Goal: Task Accomplishment & Management: Complete application form

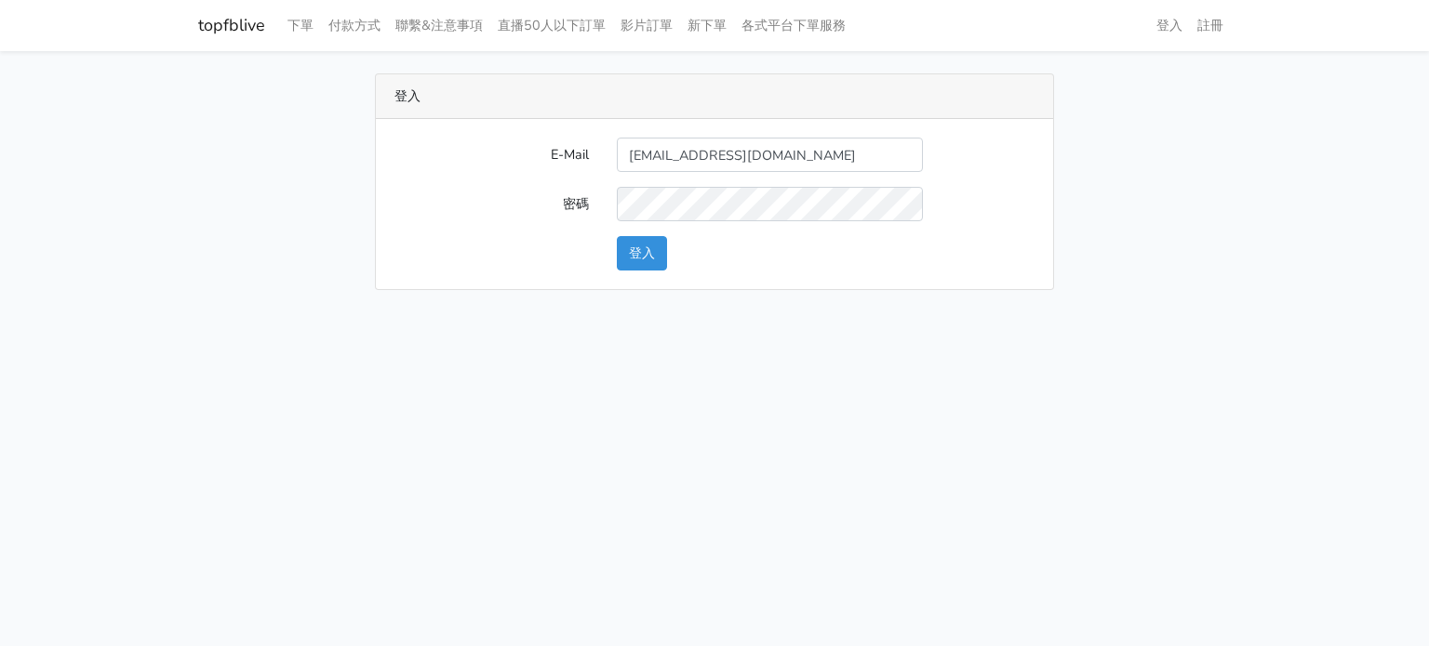
type input "[EMAIL_ADDRESS][DOMAIN_NAME]"
click at [664, 244] on button "登入" at bounding box center [642, 253] width 50 height 34
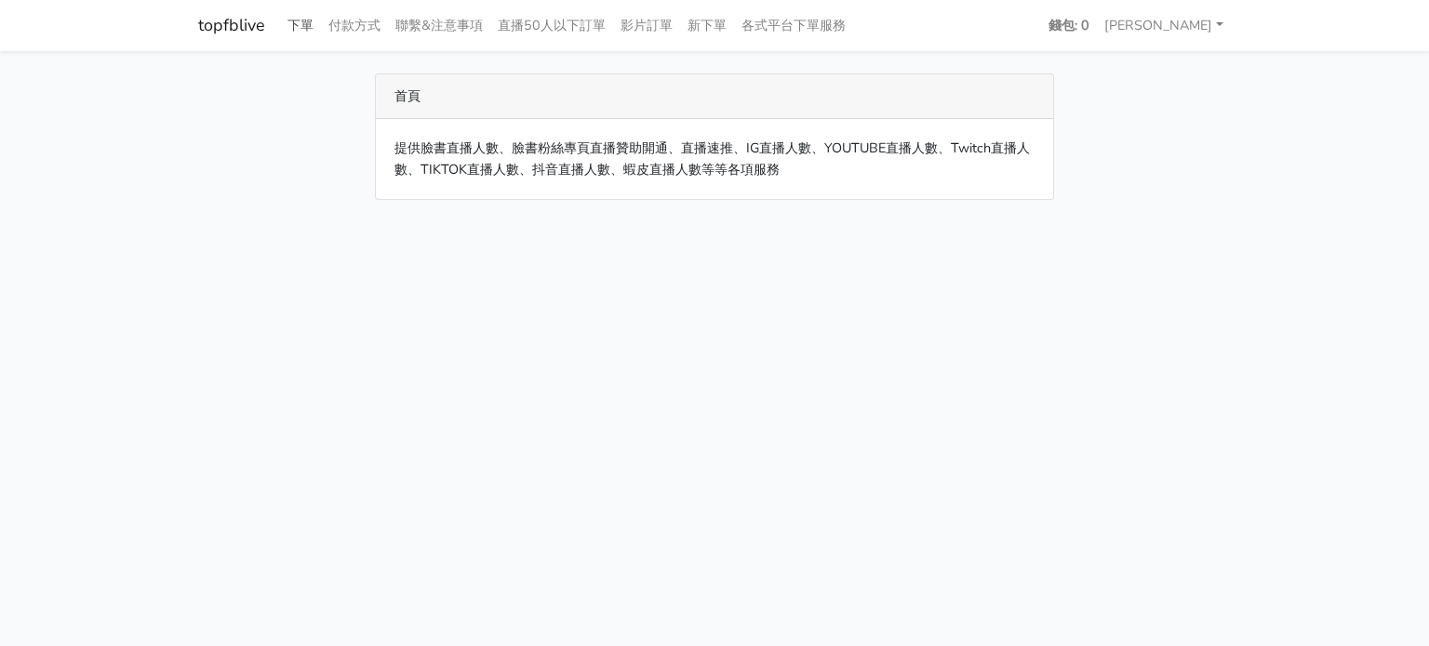
click at [302, 24] on link "下單" at bounding box center [300, 25] width 41 height 36
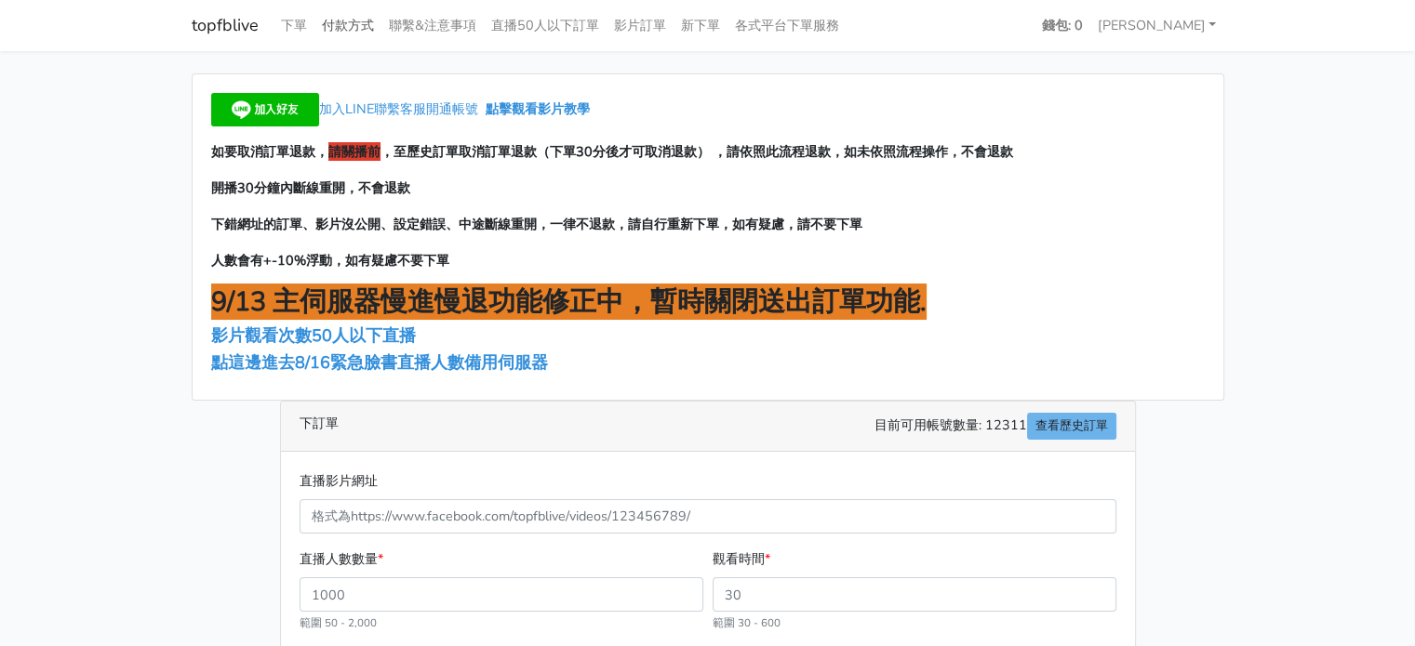
click at [336, 25] on link "付款方式" at bounding box center [347, 25] width 67 height 36
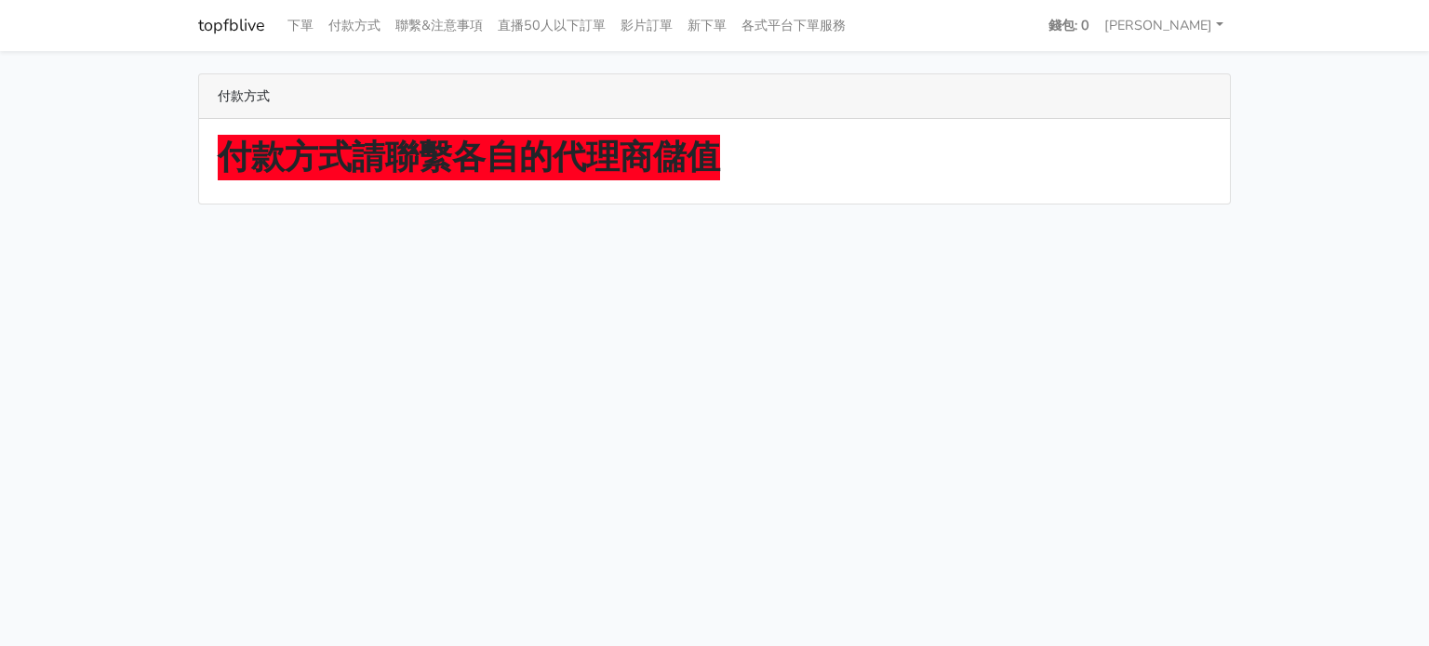
click at [449, 159] on strong "付款方式請聯繫各自的代理商儲值" at bounding box center [469, 158] width 502 height 46
click at [781, 33] on link "各式平台下單服務" at bounding box center [793, 25] width 119 height 36
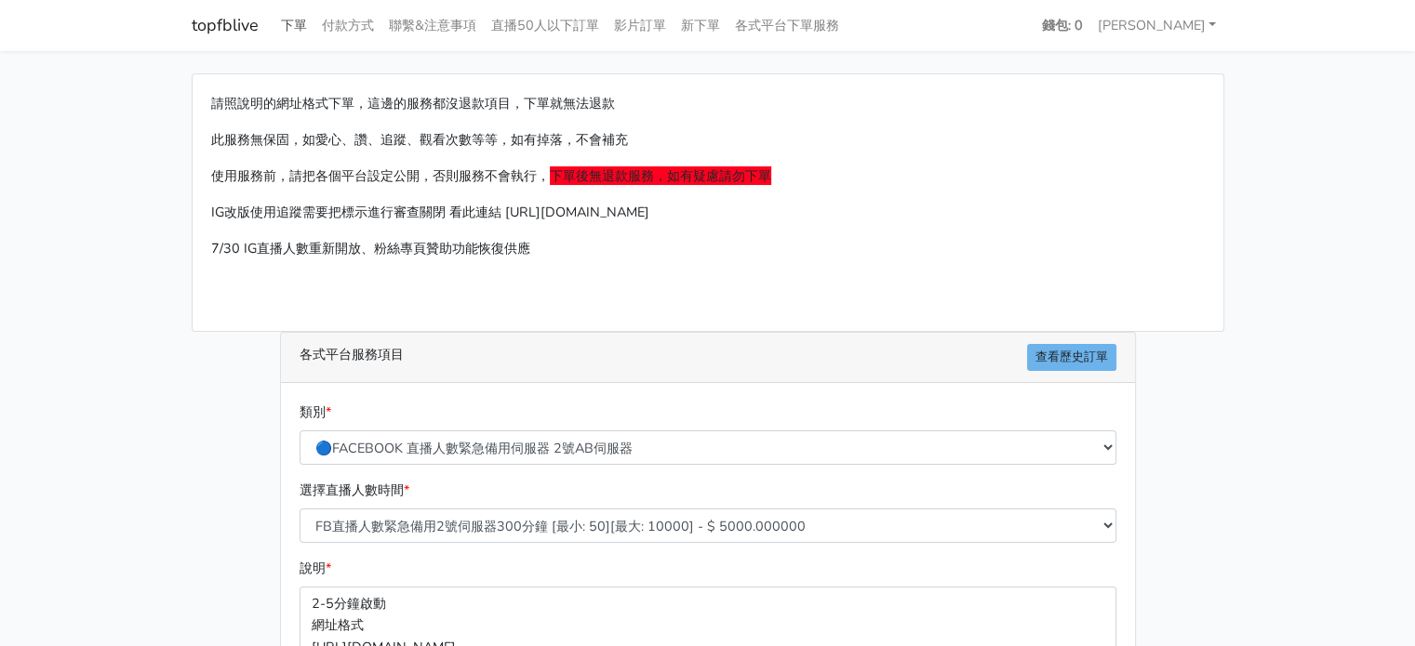
click at [286, 29] on link "下單" at bounding box center [293, 25] width 41 height 36
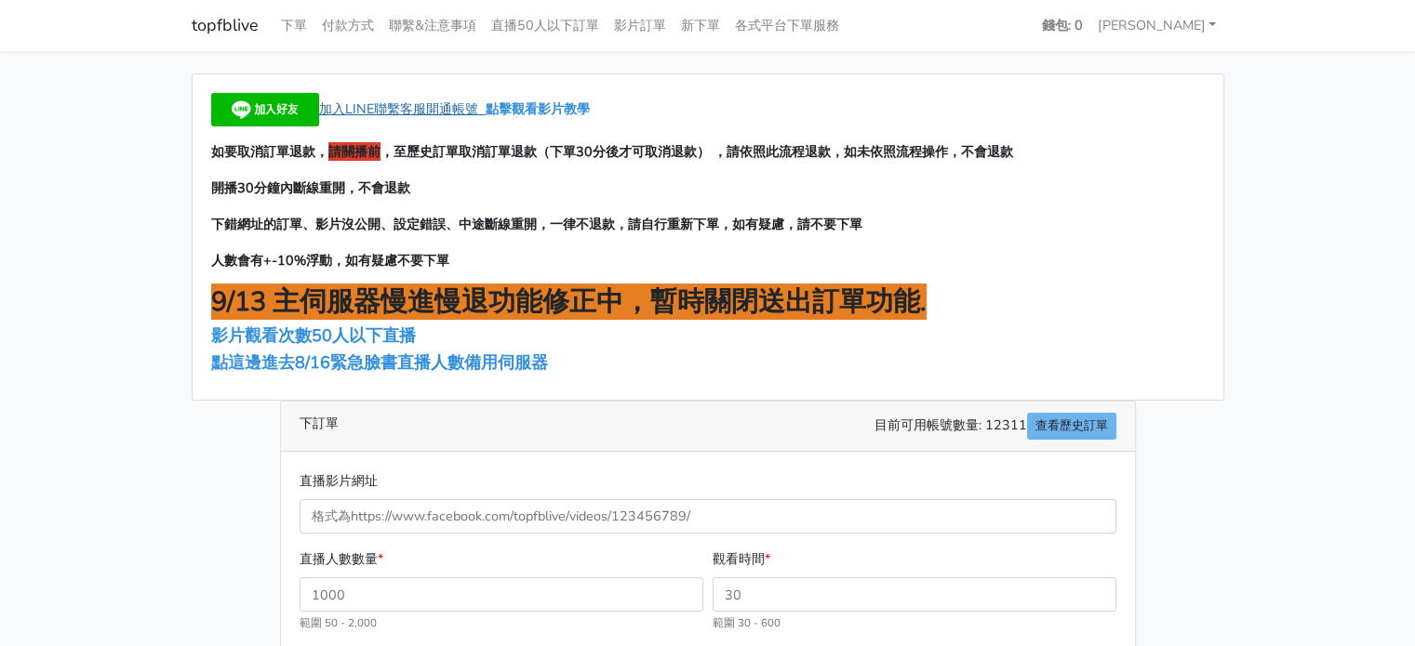
click at [427, 100] on span "加入LINE聯繫客服開通帳號" at bounding box center [398, 109] width 159 height 19
